Goal: Task Accomplishment & Management: Manage account settings

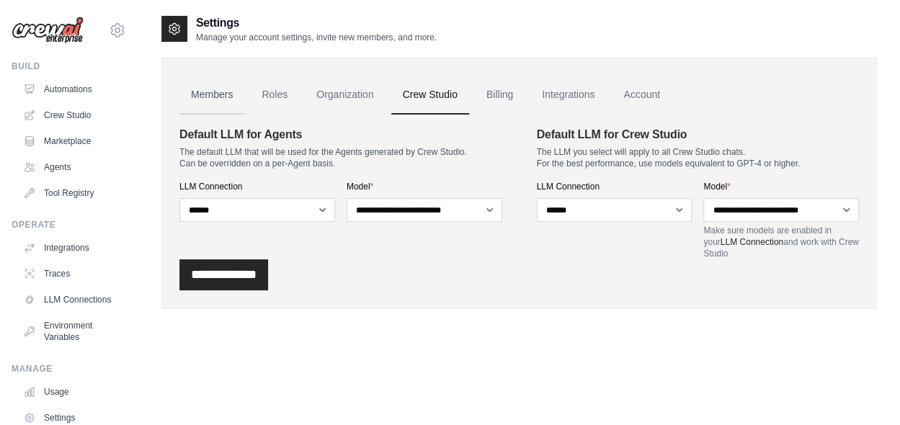
click at [211, 92] on link "Members" at bounding box center [211, 95] width 65 height 39
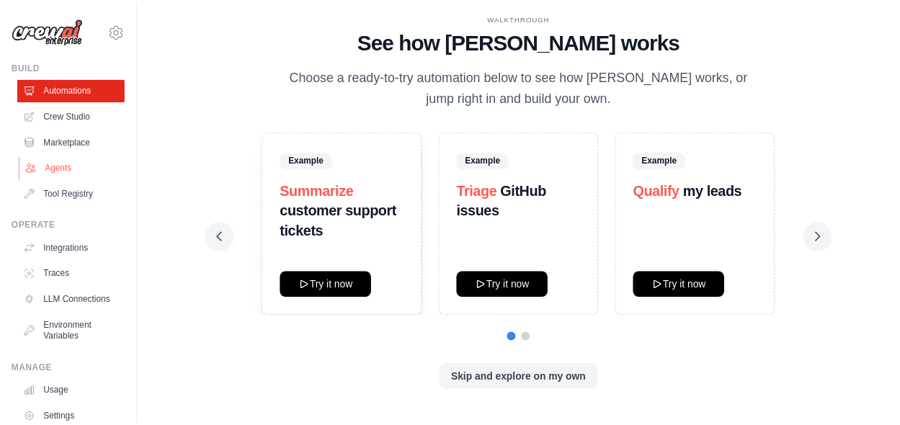
scroll to position [72, 0]
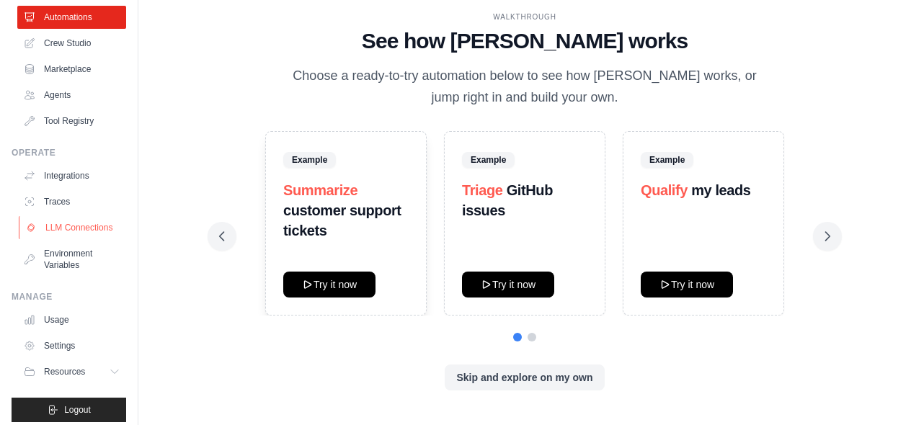
click at [56, 231] on link "LLM Connections" at bounding box center [73, 227] width 109 height 23
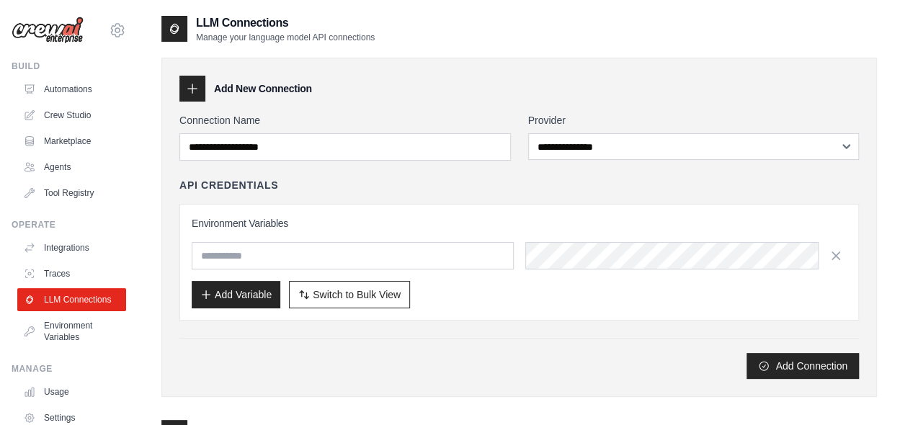
scroll to position [135, 0]
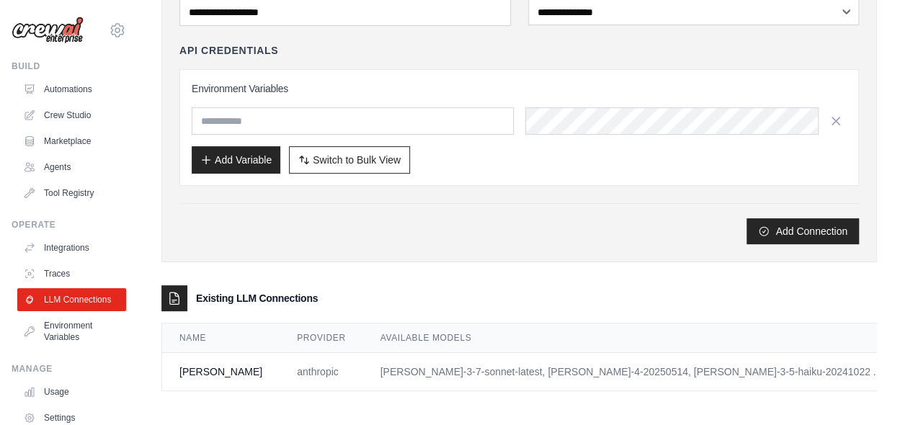
drag, startPoint x: 197, startPoint y: 298, endPoint x: 333, endPoint y: 298, distance: 136.2
click at [333, 298] on div "Existing LLM Connections" at bounding box center [519, 298] width 716 height 26
copy h3 "Existing LLM Connections"
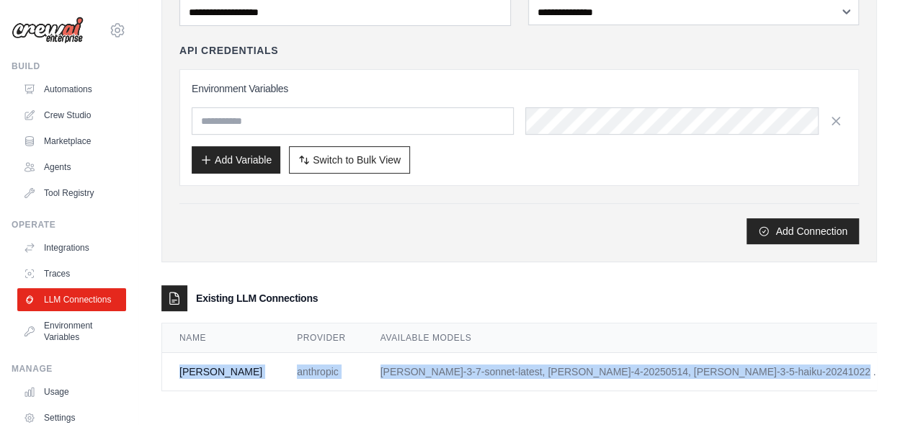
drag, startPoint x: 179, startPoint y: 372, endPoint x: 683, endPoint y: 368, distance: 503.8
click at [683, 368] on tr "Claude anthropic claude-3-7-sonnet-latest, claude-sonnet-4-20250514, claude-3-5…" at bounding box center [591, 372] width 859 height 38
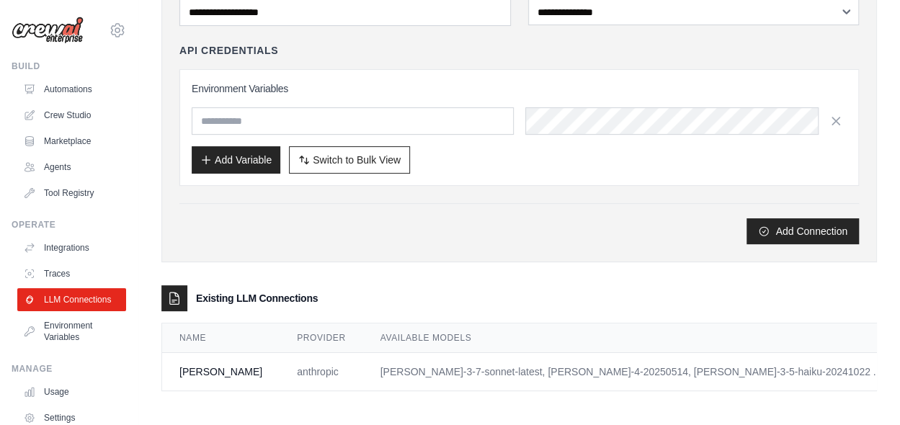
click at [293, 312] on llm-connections\a "Existing LLM Connections Name Provider Available Models Actions Claude anthropi…" at bounding box center [519, 338] width 716 height 106
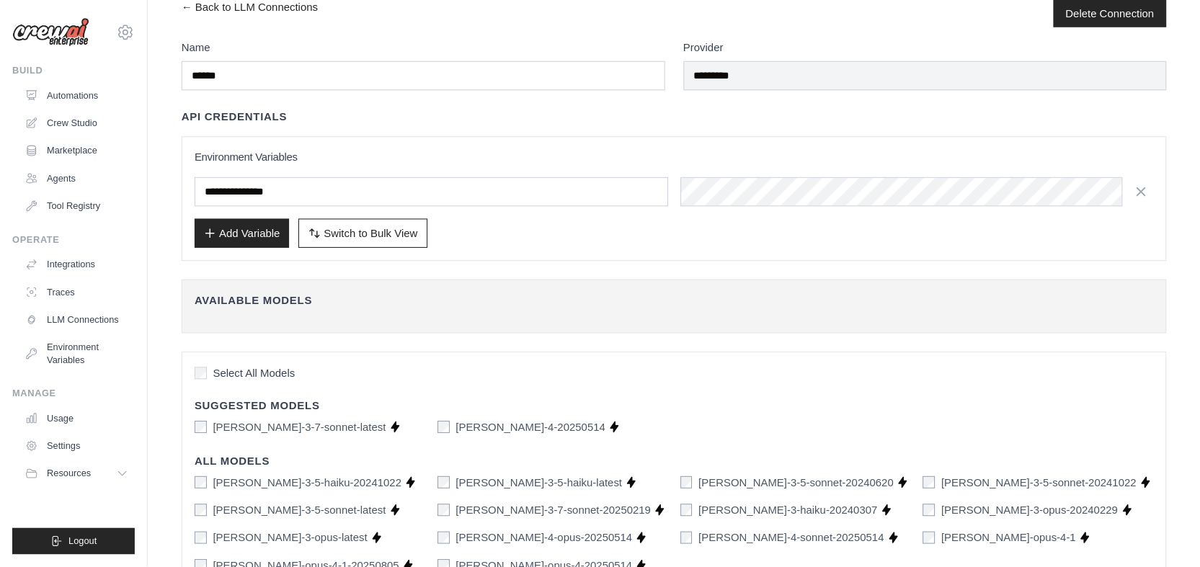
scroll to position [27, 0]
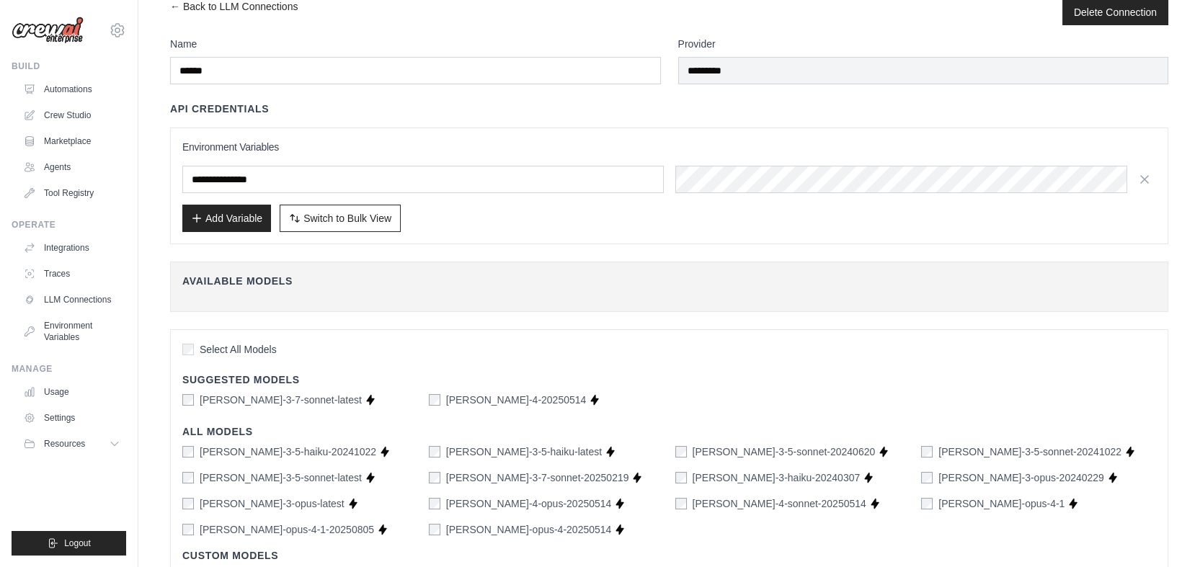
drag, startPoint x: 704, startPoint y: 79, endPoint x: 755, endPoint y: 219, distance: 149.6
click at [755, 219] on div "Add Variable Switch to Bulk View Switch to Table View" at bounding box center [669, 218] width 974 height 27
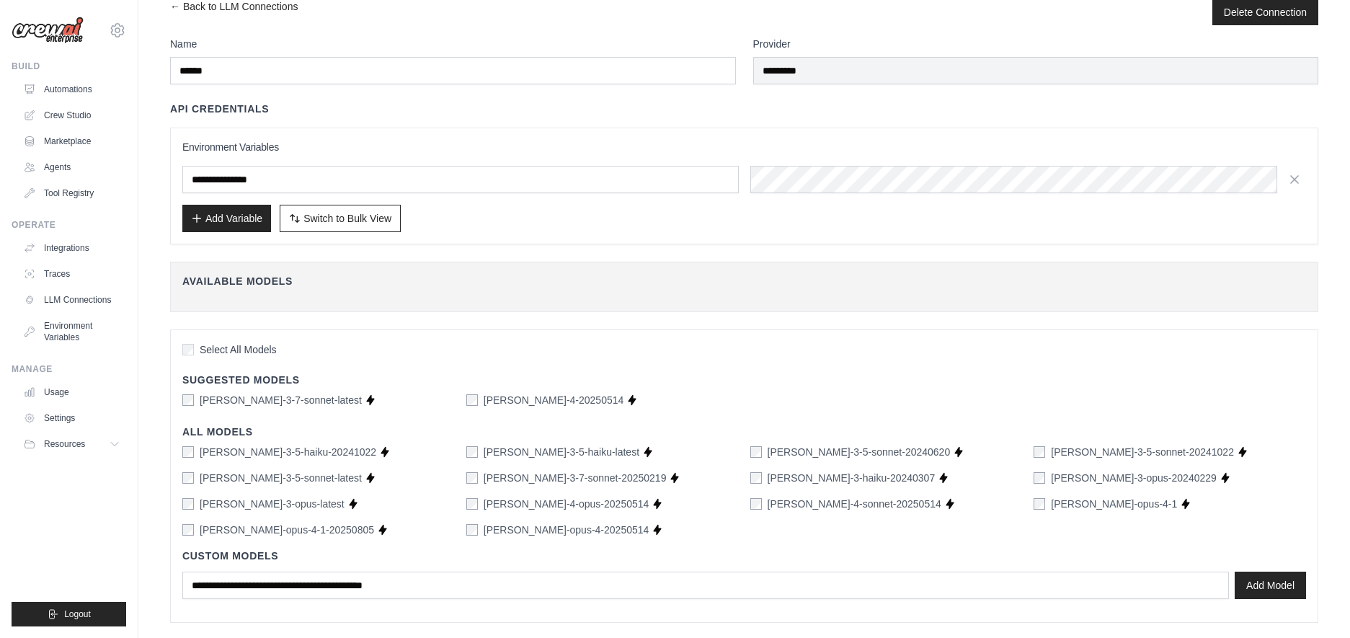
drag, startPoint x: 1158, startPoint y: 2, endPoint x: 894, endPoint y: 246, distance: 359.1
click at [894, 246] on div "**********" at bounding box center [744, 359] width 1148 height 644
